Goal: Transaction & Acquisition: Purchase product/service

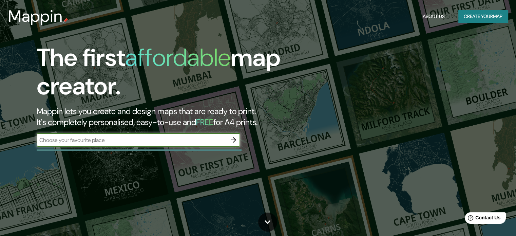
click at [187, 134] on div "​" at bounding box center [138, 140] width 203 height 14
type input "ibague"
click at [236, 137] on icon "button" at bounding box center [233, 140] width 8 height 8
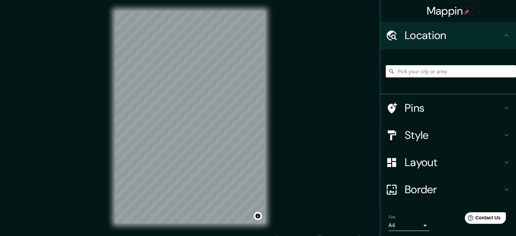
click at [271, 112] on div "© Mapbox © OpenStreetMap Improve this map" at bounding box center [190, 117] width 172 height 234
click at [91, 139] on div "Mappin Location Pins Style Layout Border Choose a border. Hint : you can make l…" at bounding box center [258, 122] width 516 height 245
click at [268, 108] on div "© Mapbox © OpenStreetMap Improve this map" at bounding box center [190, 117] width 172 height 234
click at [453, 73] on input "Pick your city or area" at bounding box center [450, 71] width 130 height 12
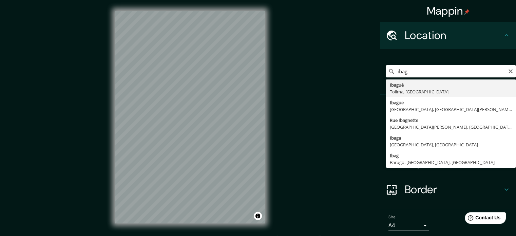
type input "Ibagué, [GEOGRAPHIC_DATA], [GEOGRAPHIC_DATA]"
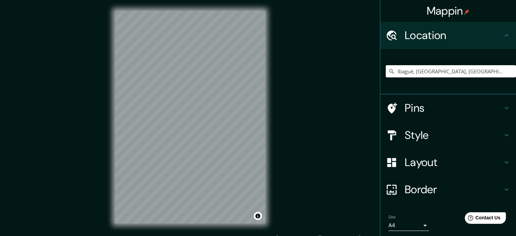
click at [419, 167] on h4 "Layout" at bounding box center [453, 162] width 98 height 14
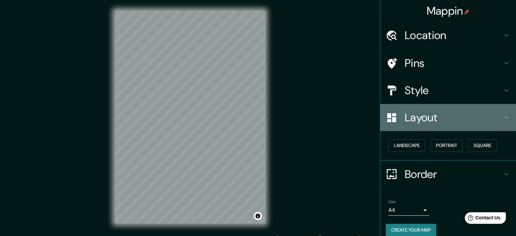
click at [458, 126] on div "Layout" at bounding box center [448, 117] width 136 height 27
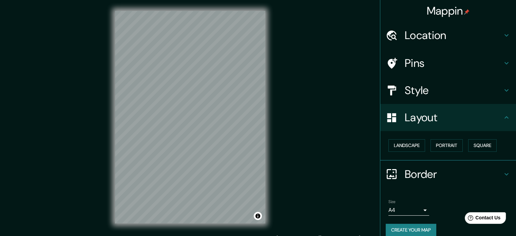
click at [431, 173] on h4 "Border" at bounding box center [453, 174] width 98 height 14
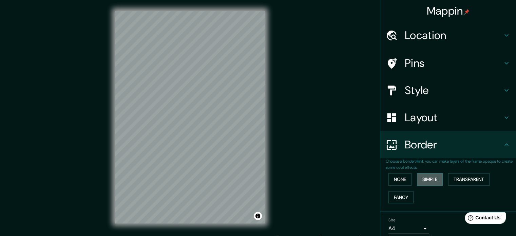
click at [426, 180] on button "Simple" at bounding box center [430, 179] width 26 height 13
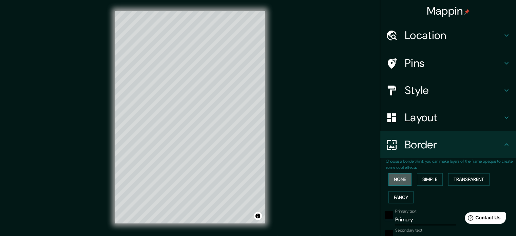
click at [388, 180] on button "None" at bounding box center [399, 179] width 23 height 13
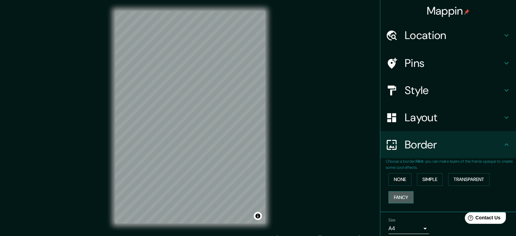
click at [393, 198] on button "Fancy" at bounding box center [400, 197] width 25 height 13
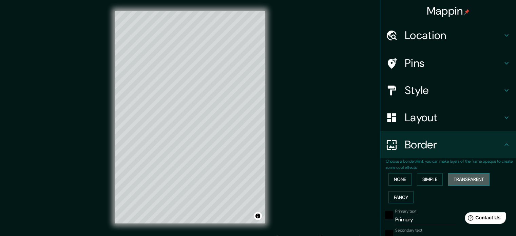
click at [460, 177] on button "Transparent" at bounding box center [468, 179] width 41 height 13
click at [432, 179] on button "Simple" at bounding box center [430, 179] width 26 height 13
click at [399, 179] on button "None" at bounding box center [399, 179] width 23 height 13
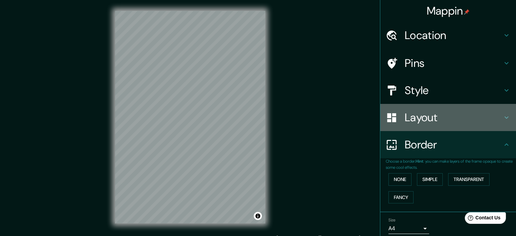
click at [439, 129] on div "Layout" at bounding box center [448, 117] width 136 height 27
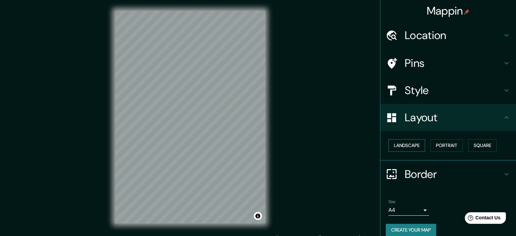
click at [408, 146] on button "Landscape" at bounding box center [406, 145] width 37 height 13
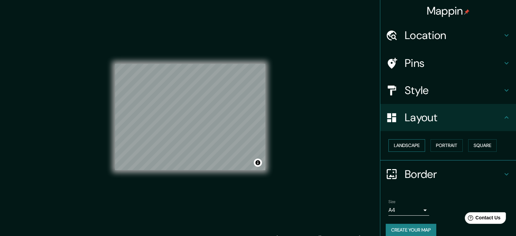
click at [408, 146] on button "Landscape" at bounding box center [406, 145] width 37 height 13
click at [446, 148] on button "Portrait" at bounding box center [446, 145] width 32 height 13
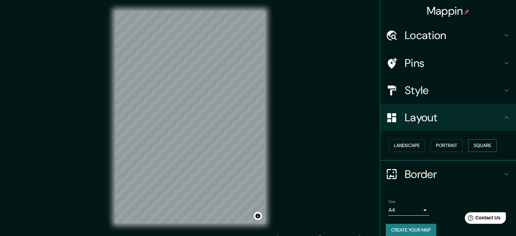
click at [483, 144] on button "Square" at bounding box center [482, 145] width 28 height 13
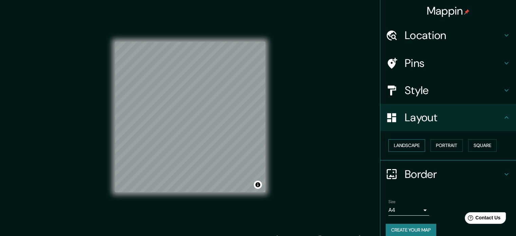
click at [398, 144] on button "Landscape" at bounding box center [406, 145] width 37 height 13
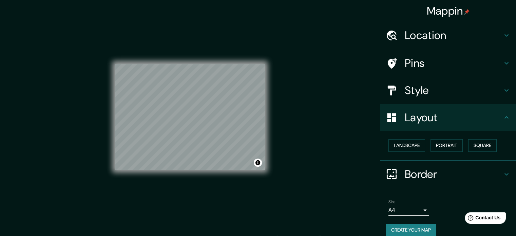
click at [393, 123] on div at bounding box center [394, 118] width 19 height 12
click at [431, 95] on h4 "Style" at bounding box center [453, 90] width 98 height 14
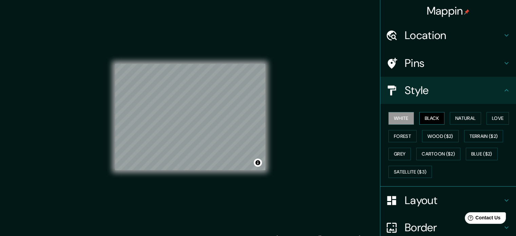
click at [421, 116] on button "Black" at bounding box center [431, 118] width 25 height 13
click at [454, 120] on button "Natural" at bounding box center [464, 118] width 31 height 13
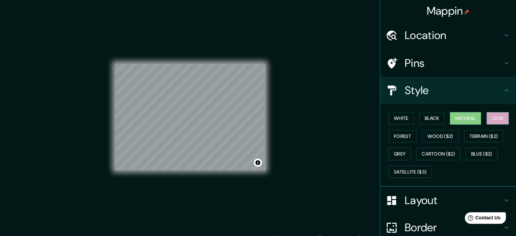
click at [492, 115] on button "Love" at bounding box center [497, 118] width 22 height 13
click at [402, 136] on button "Forest" at bounding box center [402, 136] width 28 height 13
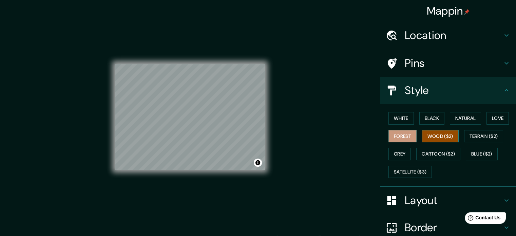
click at [442, 135] on button "Wood ($2)" at bounding box center [440, 136] width 37 height 13
click at [481, 139] on button "Terrain ($2)" at bounding box center [483, 136] width 39 height 13
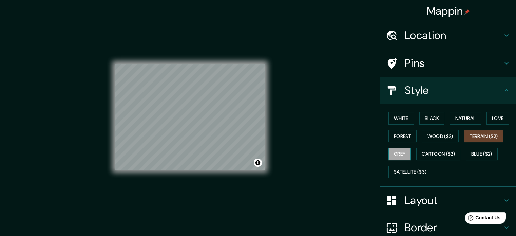
click at [388, 154] on button "Grey" at bounding box center [399, 153] width 22 height 13
click at [430, 153] on button "Cartoon ($2)" at bounding box center [438, 153] width 44 height 13
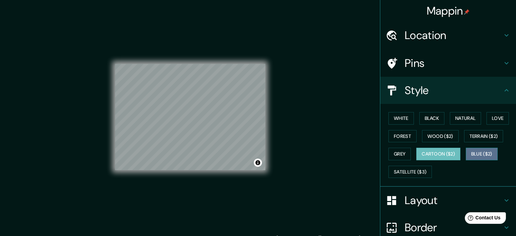
click at [480, 152] on button "Blue ($2)" at bounding box center [481, 153] width 32 height 13
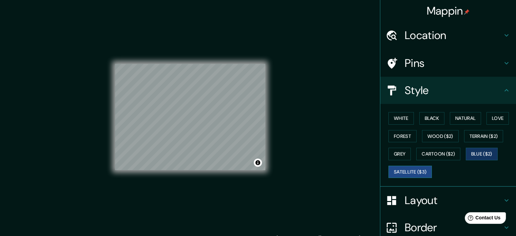
click at [404, 169] on button "Satellite ($3)" at bounding box center [409, 171] width 43 height 13
click at [395, 114] on button "White" at bounding box center [400, 118] width 25 height 13
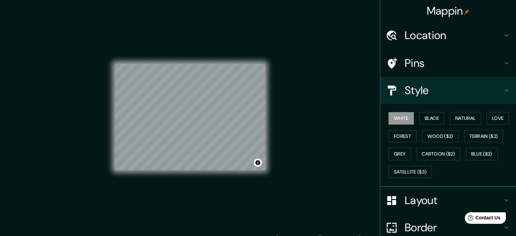
scroll to position [6, 0]
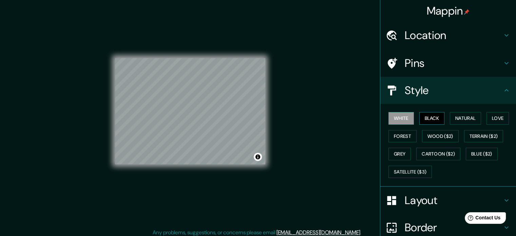
click at [430, 122] on button "Black" at bounding box center [431, 118] width 25 height 13
click at [451, 118] on button "Natural" at bounding box center [464, 118] width 31 height 13
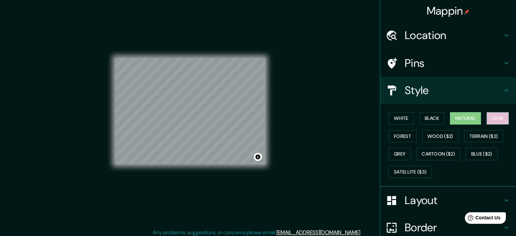
click at [489, 117] on button "Love" at bounding box center [497, 118] width 22 height 13
click at [398, 139] on button "Forest" at bounding box center [402, 136] width 28 height 13
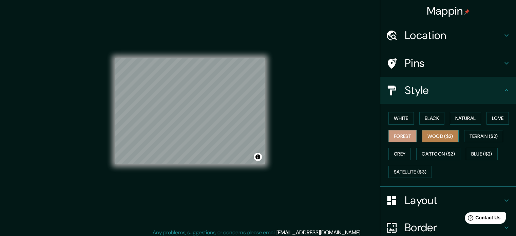
click at [425, 135] on button "Wood ($2)" at bounding box center [440, 136] width 37 height 13
click at [399, 135] on button "Forest" at bounding box center [402, 136] width 28 height 13
click at [397, 155] on button "Grey" at bounding box center [399, 153] width 22 height 13
click at [400, 133] on button "Forest" at bounding box center [402, 136] width 28 height 13
click at [399, 135] on button "Forest" at bounding box center [402, 136] width 28 height 13
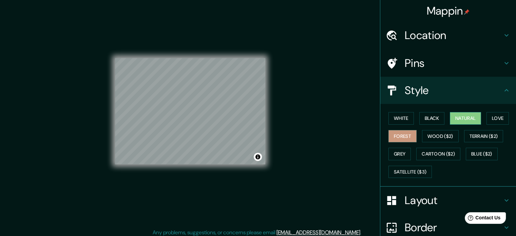
click at [462, 120] on button "Natural" at bounding box center [464, 118] width 31 height 13
click at [419, 117] on button "Black" at bounding box center [431, 118] width 25 height 13
click at [392, 136] on button "Forest" at bounding box center [402, 136] width 28 height 13
click at [393, 118] on button "White" at bounding box center [400, 118] width 25 height 13
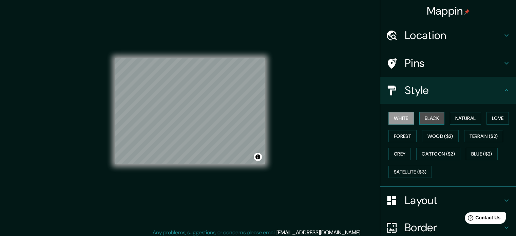
click at [422, 119] on button "Black" at bounding box center [431, 118] width 25 height 13
click at [401, 120] on button "White" at bounding box center [400, 118] width 25 height 13
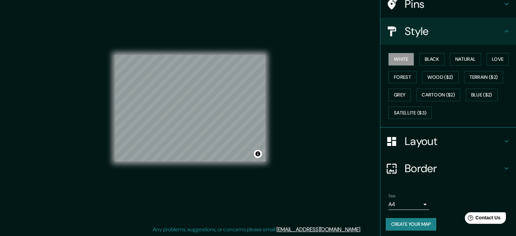
scroll to position [60, 0]
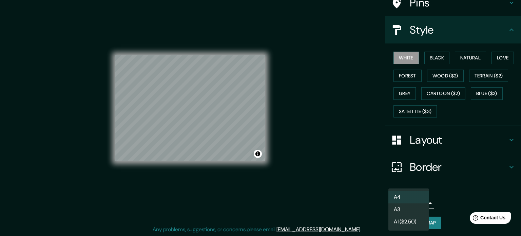
click at [406, 199] on body "Mappin Location [GEOGRAPHIC_DATA], [GEOGRAPHIC_DATA], [GEOGRAPHIC_DATA] Pins St…" at bounding box center [260, 109] width 521 height 236
click at [407, 198] on li "A4" at bounding box center [408, 197] width 41 height 12
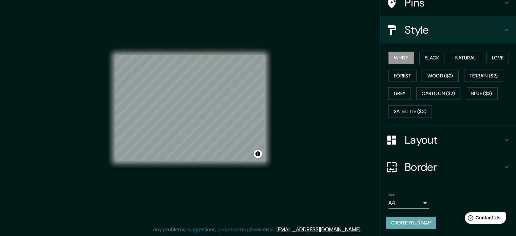
click at [406, 216] on button "Create your map" at bounding box center [410, 222] width 51 height 13
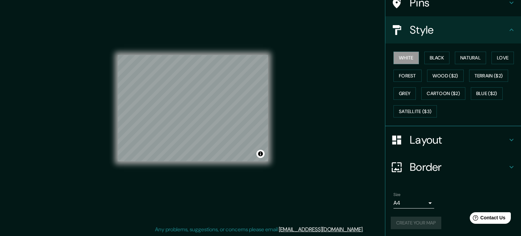
click at [415, 203] on body "Mappin Location [GEOGRAPHIC_DATA], [GEOGRAPHIC_DATA], [GEOGRAPHIC_DATA] Pins St…" at bounding box center [260, 109] width 521 height 236
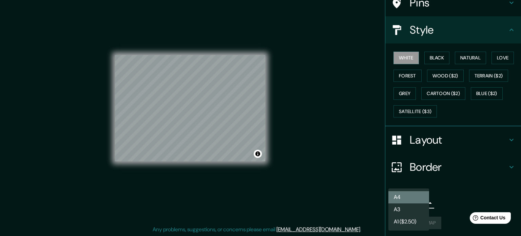
click at [415, 199] on li "A4" at bounding box center [408, 197] width 41 height 12
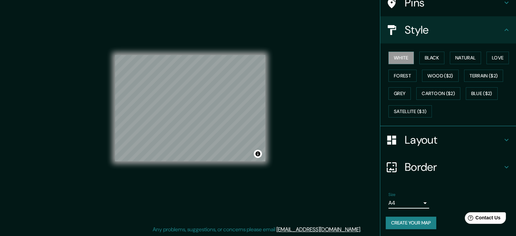
click at [413, 221] on button "Create your map" at bounding box center [410, 222] width 51 height 13
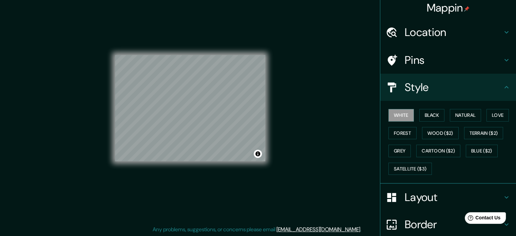
scroll to position [0, 0]
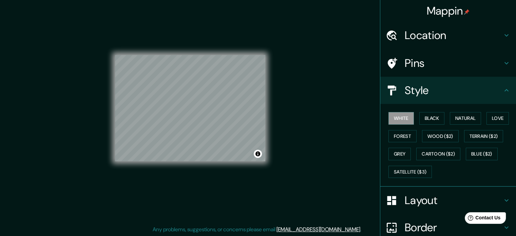
click at [458, 63] on h4 "Pins" at bounding box center [453, 63] width 98 height 14
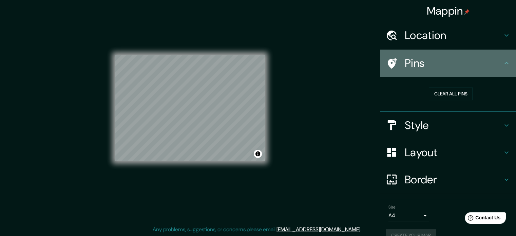
click at [458, 63] on h4 "Pins" at bounding box center [453, 63] width 98 height 14
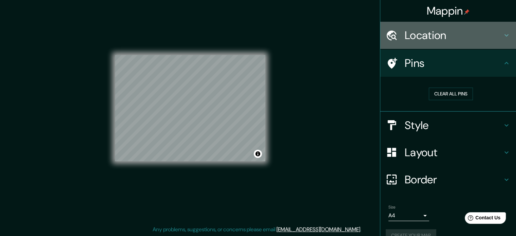
click at [460, 36] on h4 "Location" at bounding box center [453, 35] width 98 height 14
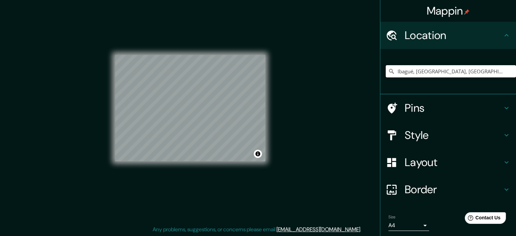
click at [460, 36] on h4 "Location" at bounding box center [453, 35] width 98 height 14
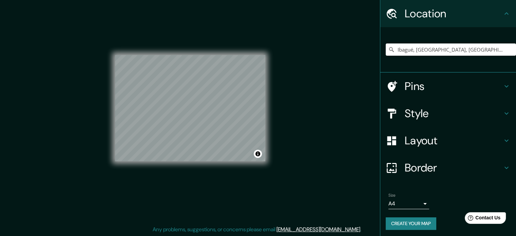
scroll to position [23, 0]
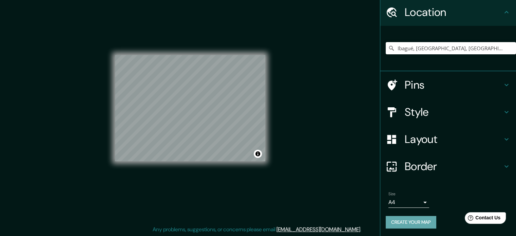
click at [408, 219] on button "Create your map" at bounding box center [410, 222] width 51 height 13
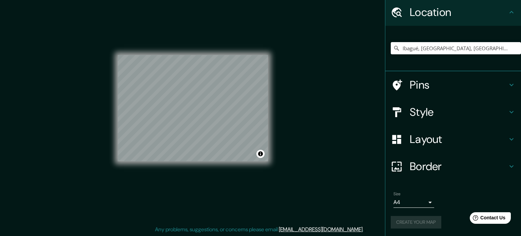
click at [417, 202] on body "Mappin Location [GEOGRAPHIC_DATA], [GEOGRAPHIC_DATA], [GEOGRAPHIC_DATA] Pins St…" at bounding box center [260, 109] width 521 height 236
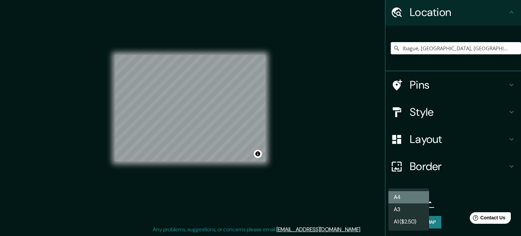
click at [417, 202] on li "A4" at bounding box center [408, 197] width 41 height 12
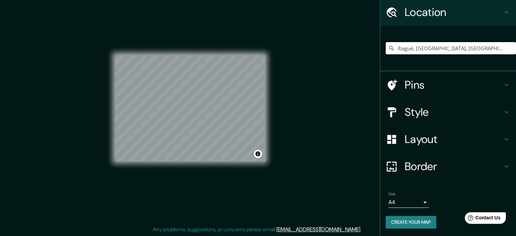
click at [363, 177] on div "Mappin Location [GEOGRAPHIC_DATA], [GEOGRAPHIC_DATA], [GEOGRAPHIC_DATA] Pins St…" at bounding box center [258, 113] width 516 height 245
click at [390, 219] on button "Create your map" at bounding box center [410, 222] width 51 height 13
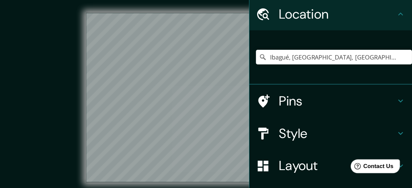
scroll to position [23, 0]
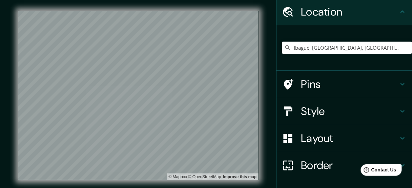
click at [401, 12] on icon at bounding box center [403, 12] width 4 height 2
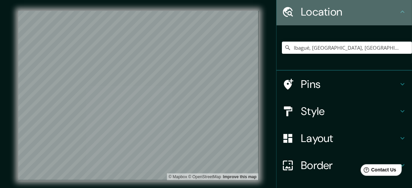
click at [399, 12] on icon at bounding box center [403, 12] width 8 height 8
click at [401, 12] on icon at bounding box center [403, 12] width 4 height 2
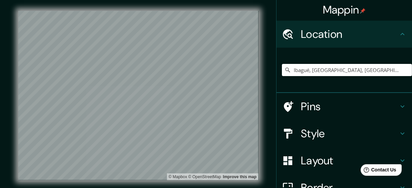
scroll to position [0, 0]
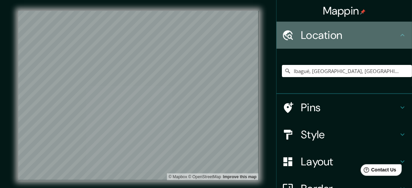
click at [394, 32] on h4 "Location" at bounding box center [350, 35] width 98 height 14
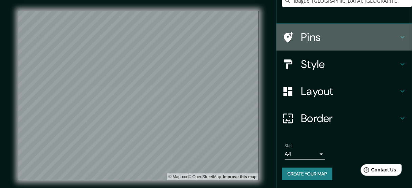
click at [399, 37] on icon at bounding box center [403, 37] width 8 height 8
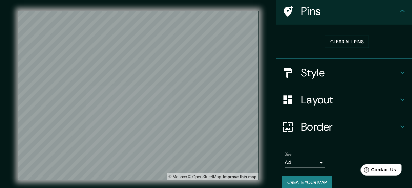
scroll to position [50, 0]
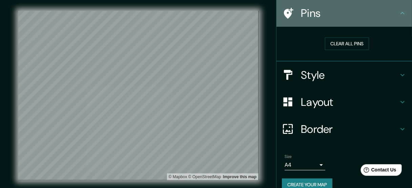
click at [396, 18] on div "Pins" at bounding box center [345, 13] width 136 height 27
